Goal: Use online tool/utility: Utilize a website feature to perform a specific function

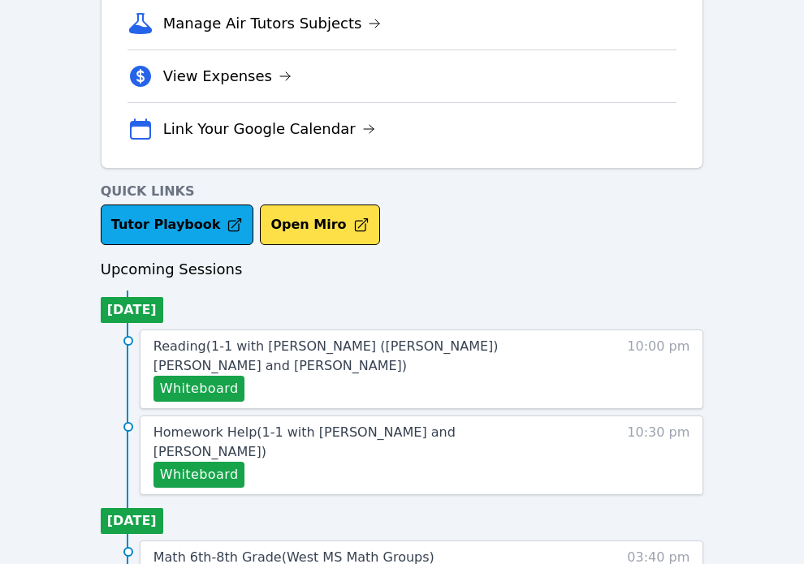
scroll to position [468, 0]
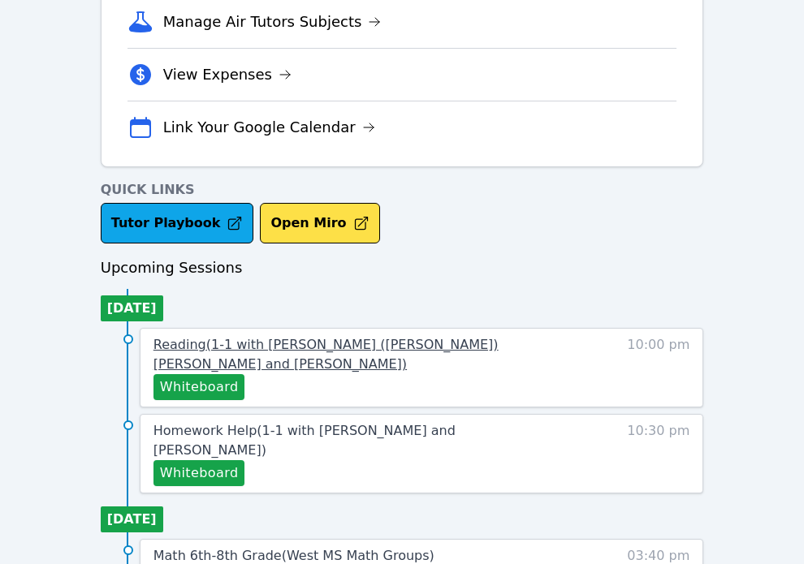
click at [181, 343] on span "Reading ( 1-1 with [PERSON_NAME] ([PERSON_NAME]) [PERSON_NAME] and [PERSON_NAME…" at bounding box center [325, 354] width 345 height 35
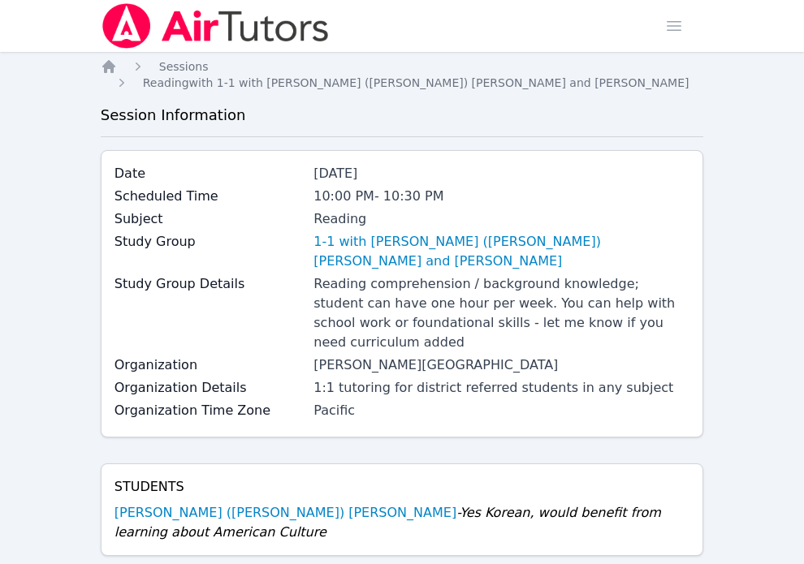
scroll to position [162, 0]
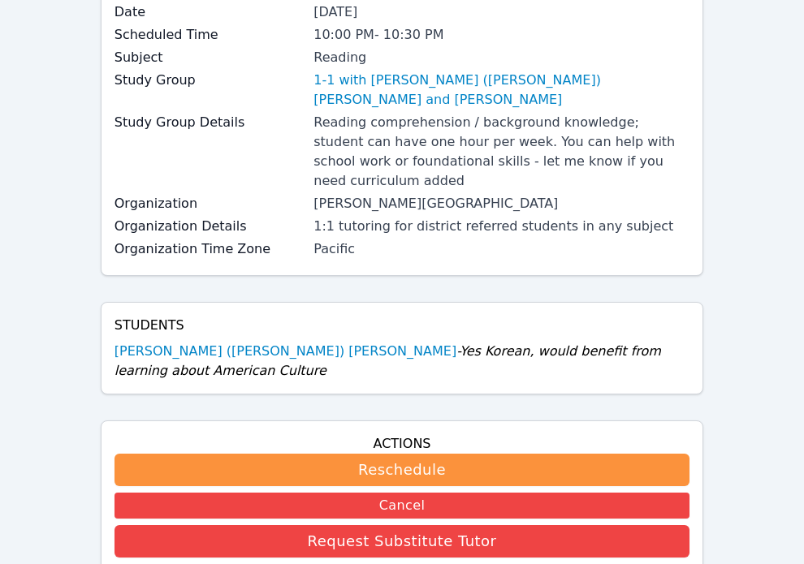
click at [214, 342] on link "[PERSON_NAME] ([PERSON_NAME]) [PERSON_NAME]" at bounding box center [285, 351] width 342 height 19
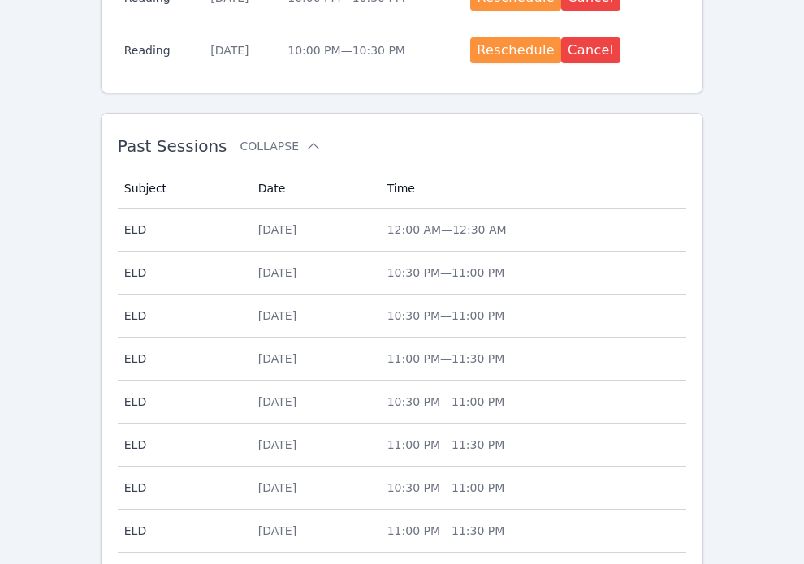
scroll to position [795, 0]
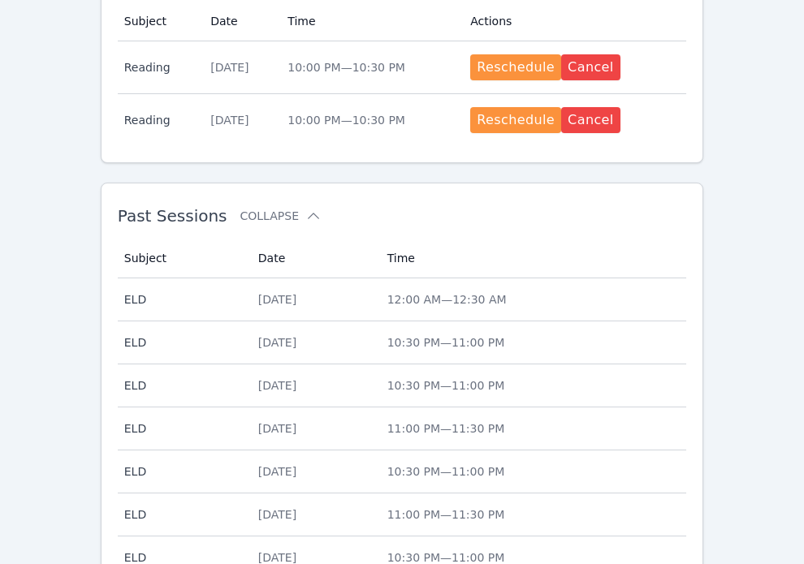
click at [434, 293] on span "12:00 AM — 12:30 AM" at bounding box center [446, 299] width 119 height 13
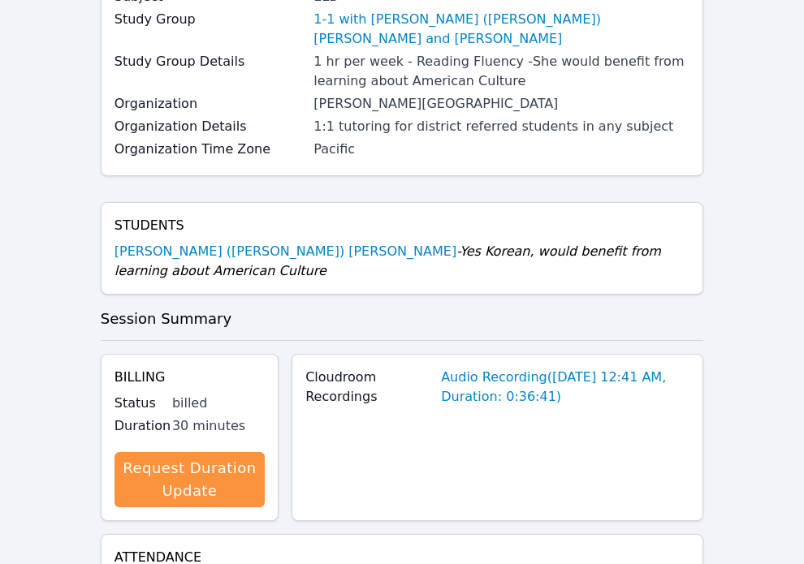
scroll to position [704, 0]
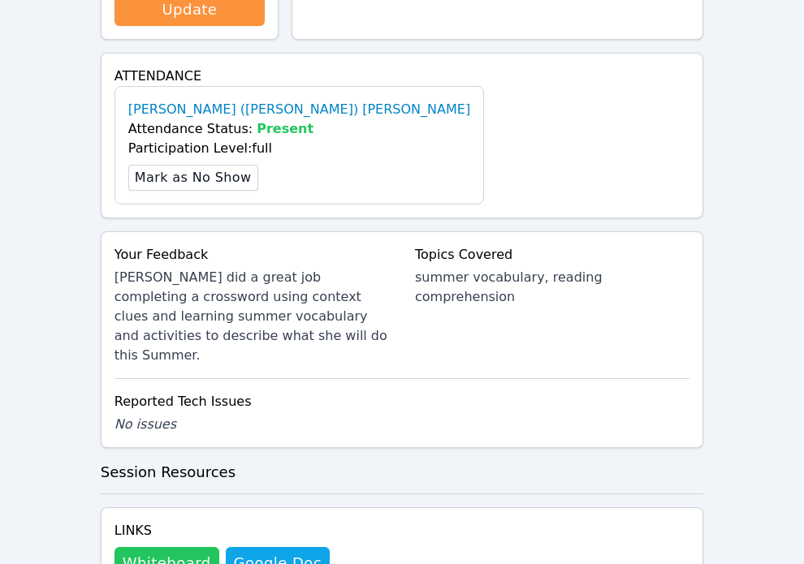
click at [181, 547] on button "Whiteboard" at bounding box center [166, 563] width 105 height 32
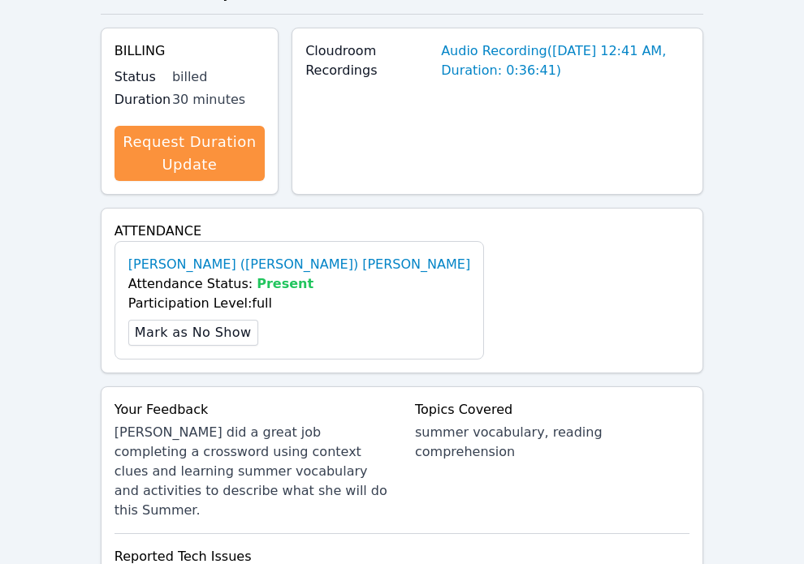
scroll to position [0, 0]
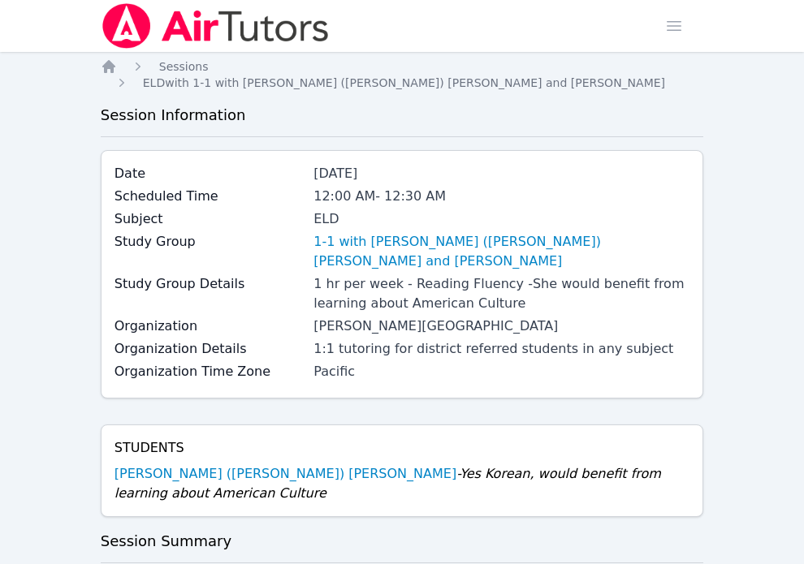
click at [123, 71] on ol "Home Sessions ELD with 1-1 with [PERSON_NAME] ([PERSON_NAME]) [PERSON_NAME] and…" at bounding box center [402, 74] width 603 height 32
click at [119, 71] on ol "Home Sessions ELD with 1-1 with [PERSON_NAME] ([PERSON_NAME]) [PERSON_NAME] and…" at bounding box center [402, 74] width 603 height 32
click at [110, 70] on icon "Breadcrumb" at bounding box center [108, 66] width 13 height 13
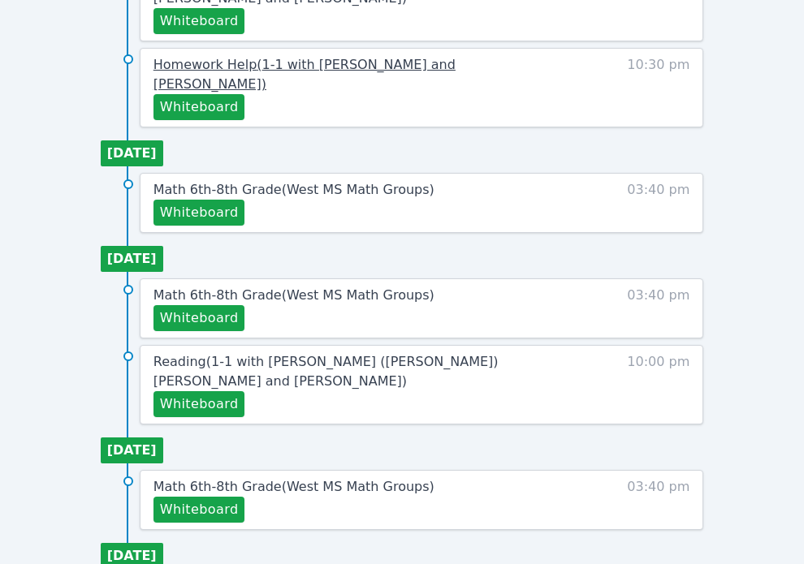
scroll to position [727, 0]
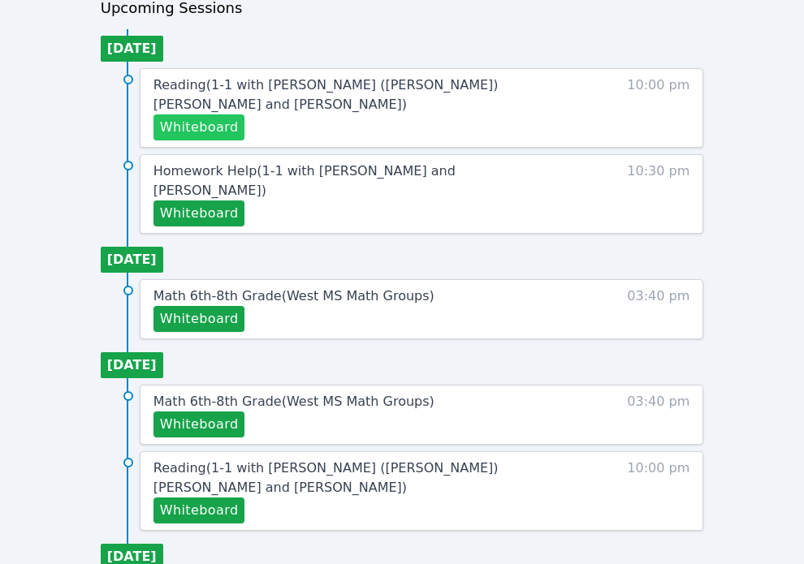
click at [204, 114] on button "Whiteboard" at bounding box center [199, 127] width 92 height 26
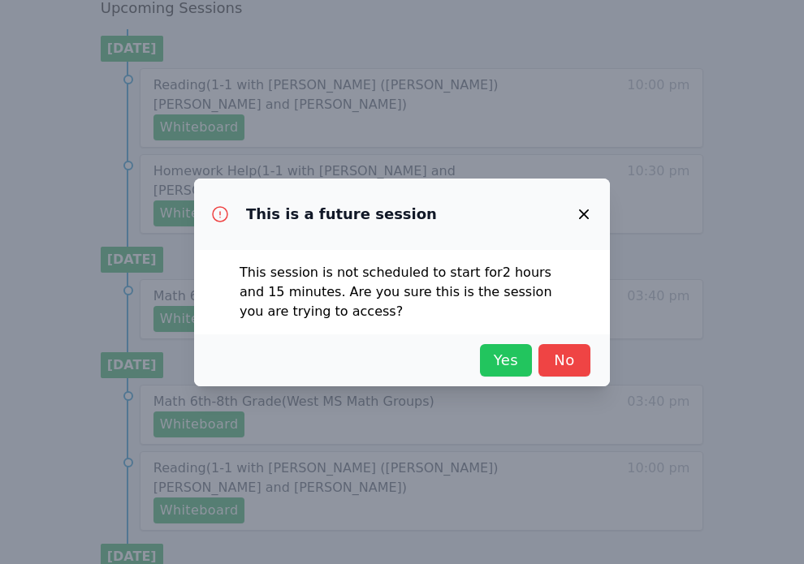
click at [499, 347] on button "Yes" at bounding box center [506, 360] width 52 height 32
